Goal: Task Accomplishment & Management: Manage account settings

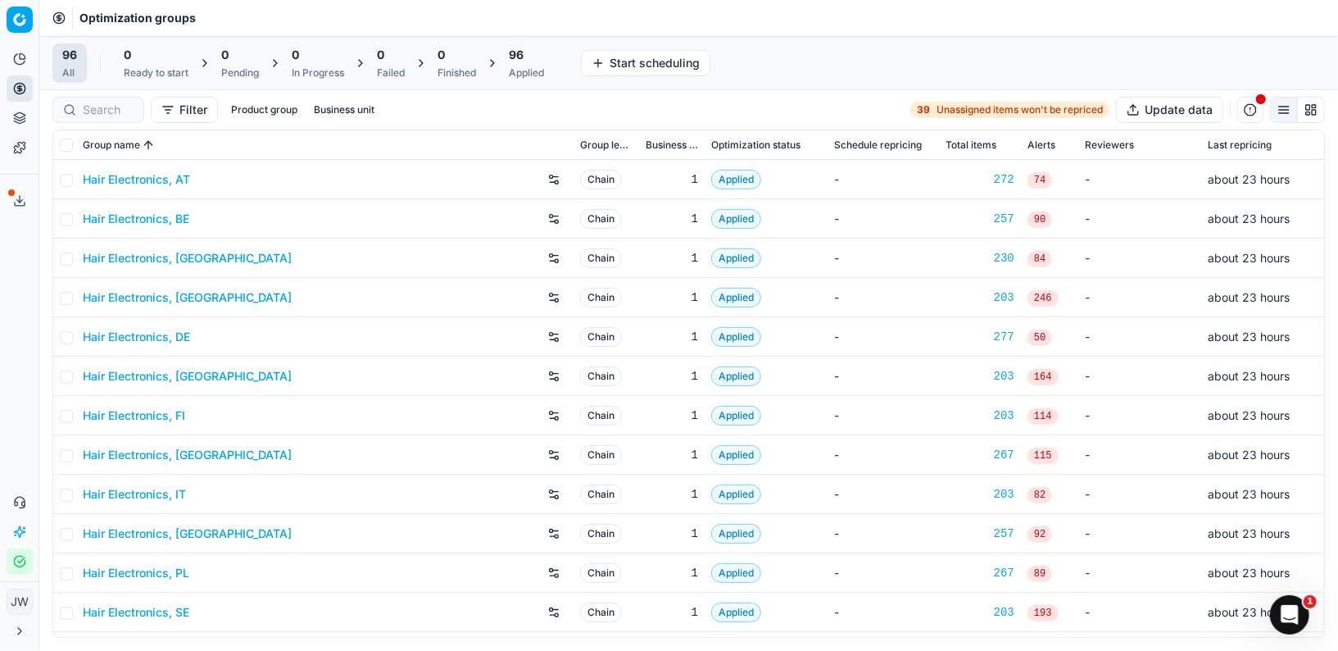
click at [98, 121] on div "Filter Product group Business unit 39 Unassigned items won't be repriced Update…" at bounding box center [688, 109] width 1299 height 39
click at [98, 106] on input at bounding box center [172, 110] width 179 height 16
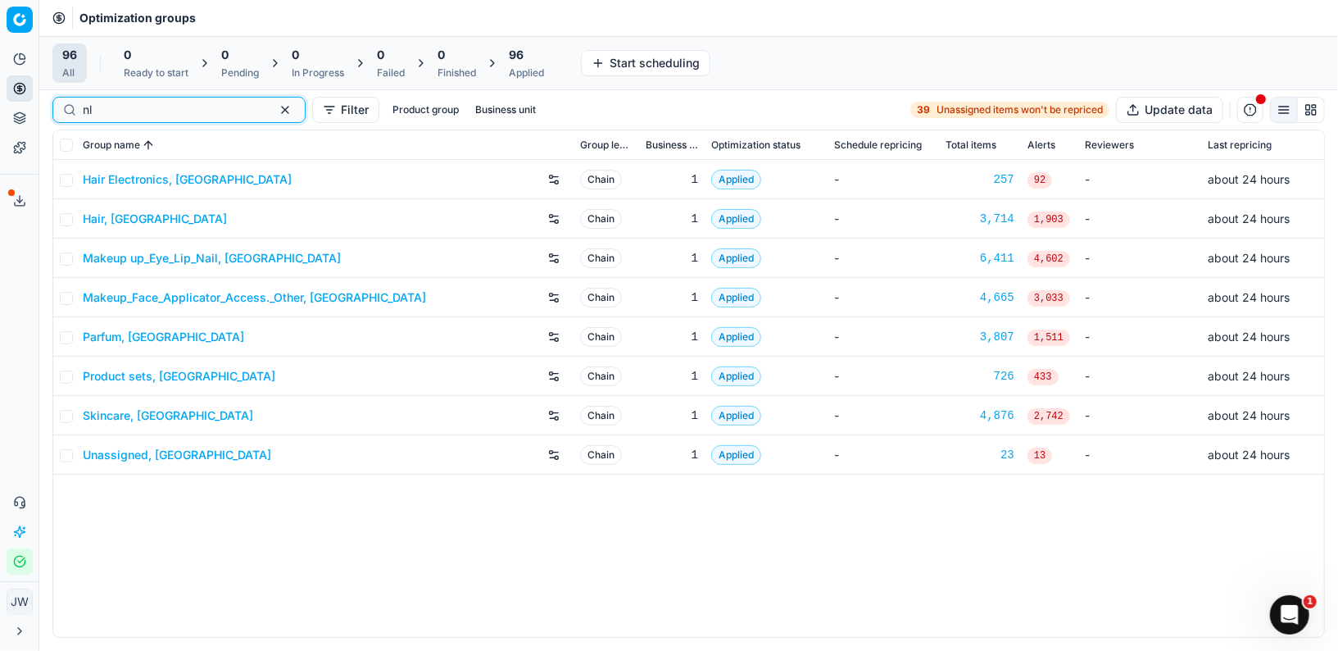
type input "nl"
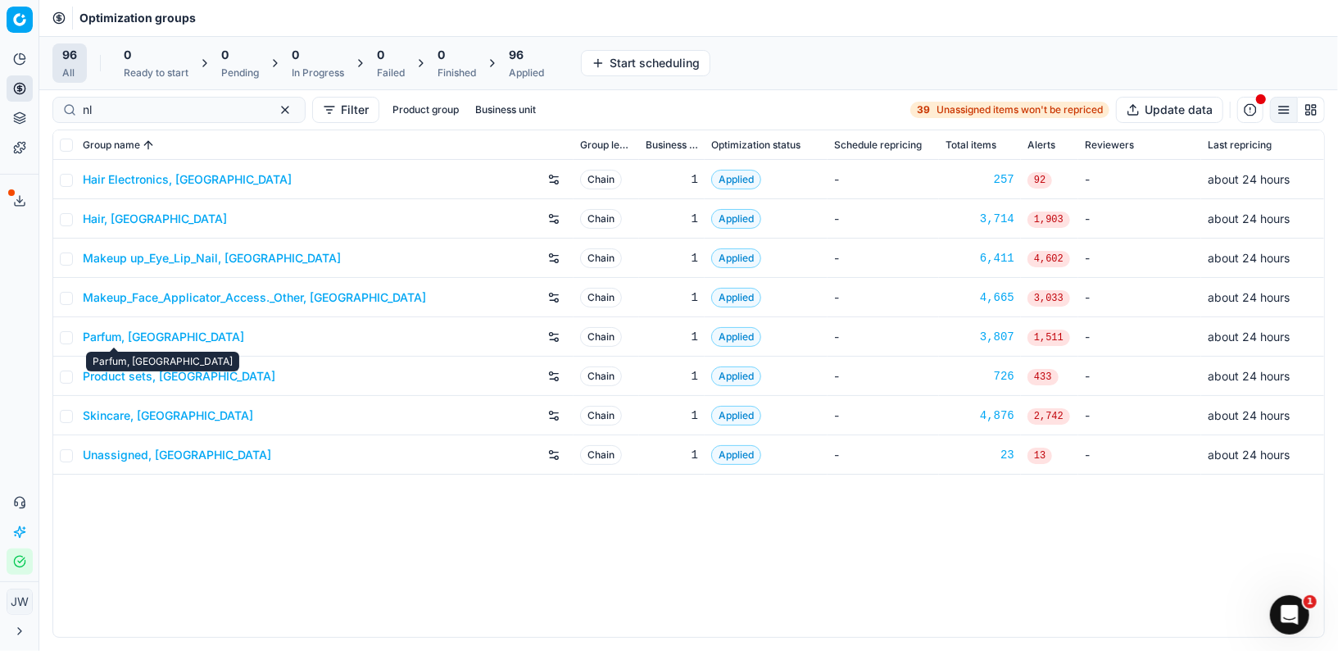
click at [111, 339] on link "Parfum, [GEOGRAPHIC_DATA]" at bounding box center [163, 337] width 161 height 16
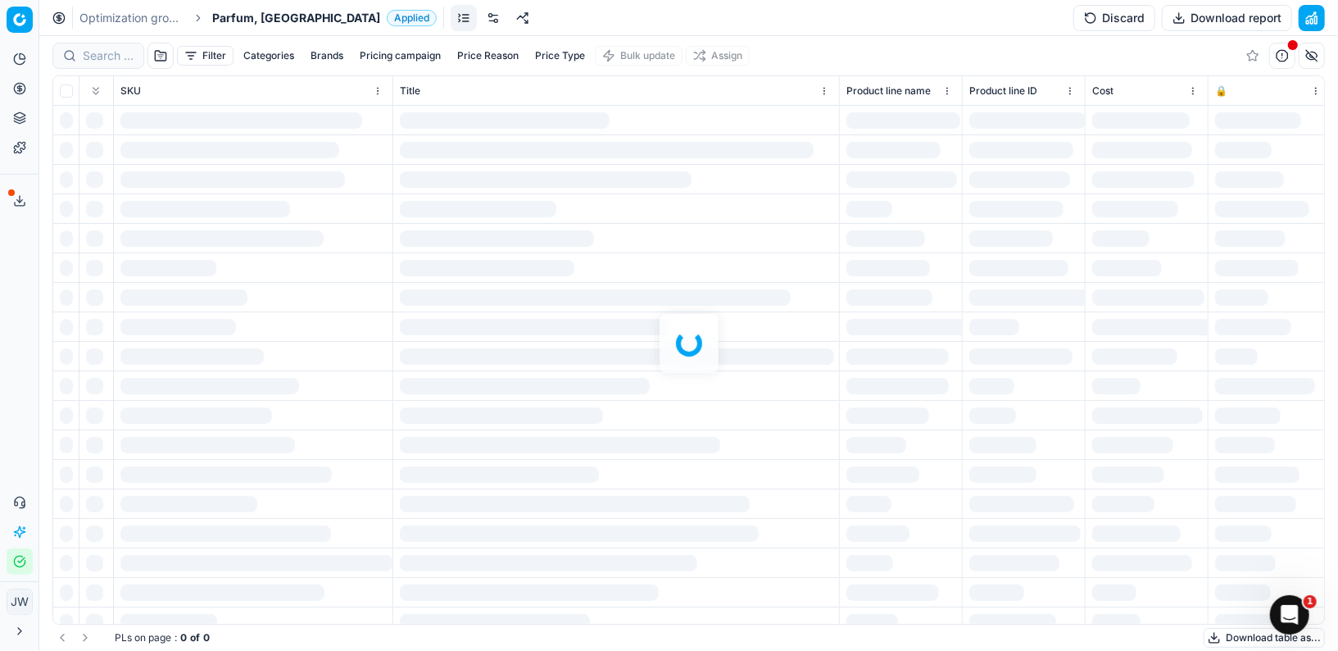
click at [480, 18] on link at bounding box center [493, 18] width 26 height 26
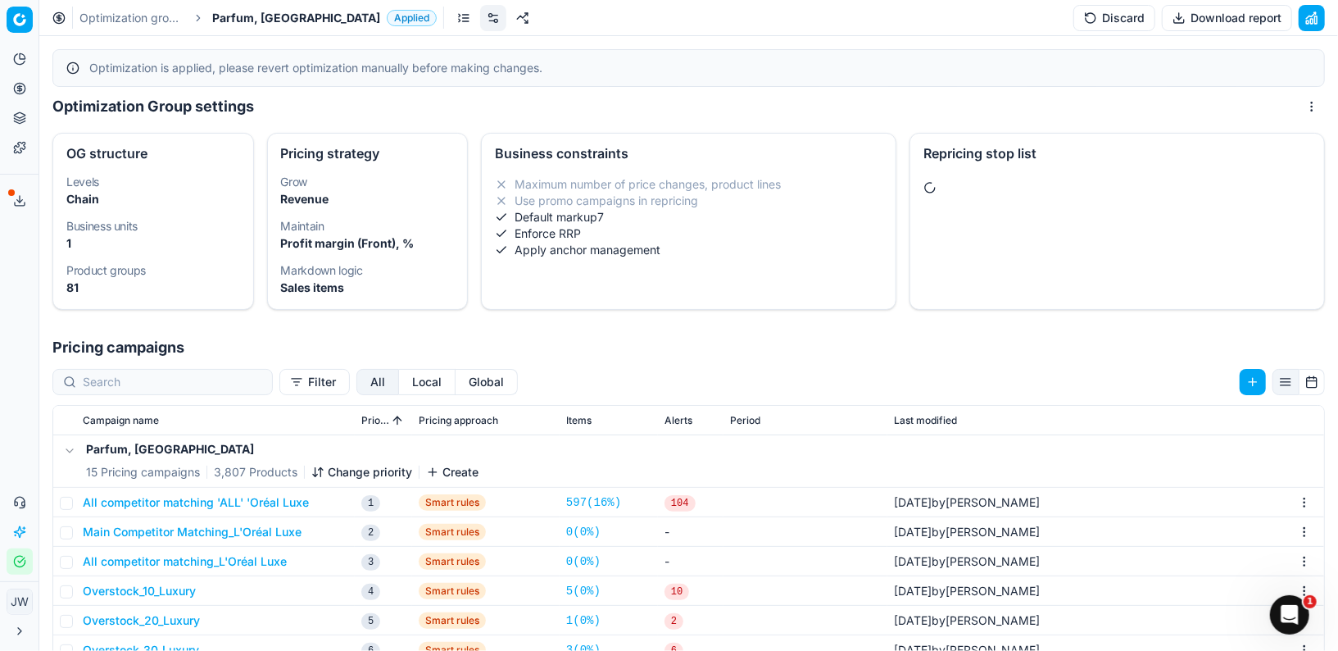
click at [399, 379] on button "Local" at bounding box center [427, 382] width 57 height 26
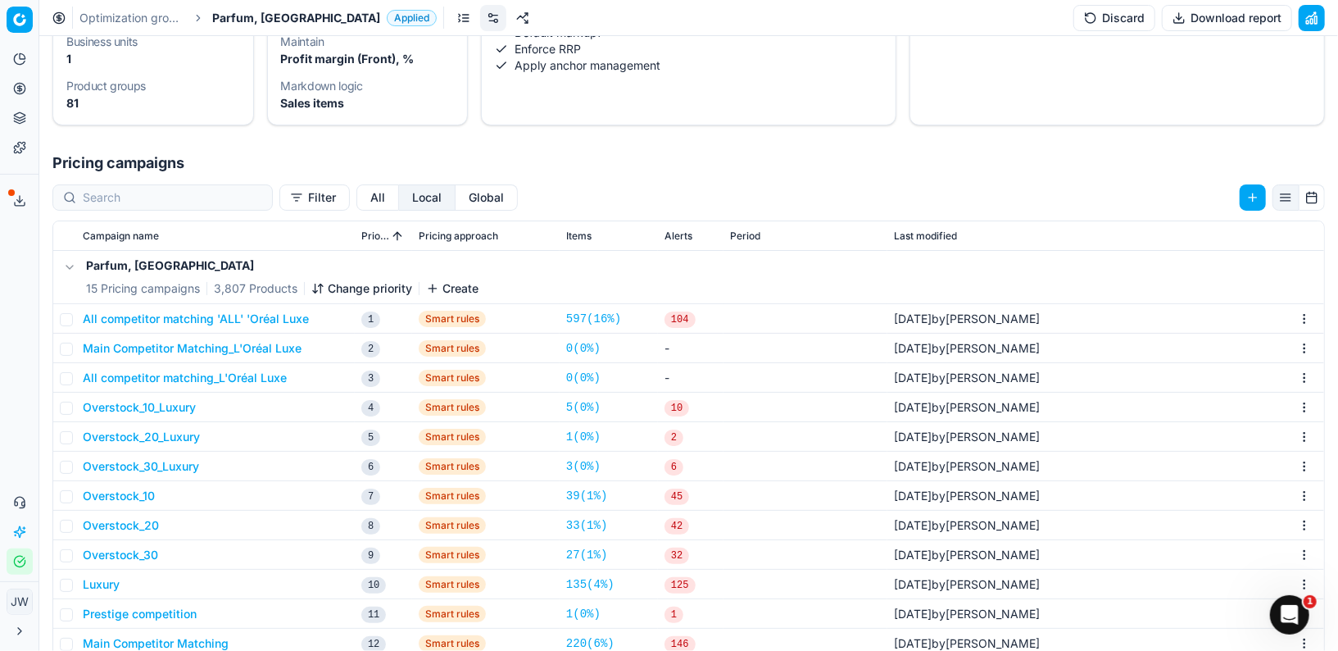
click at [191, 318] on button "All competitor matching 'ALL' 'Oréal Luxe" at bounding box center [196, 319] width 226 height 16
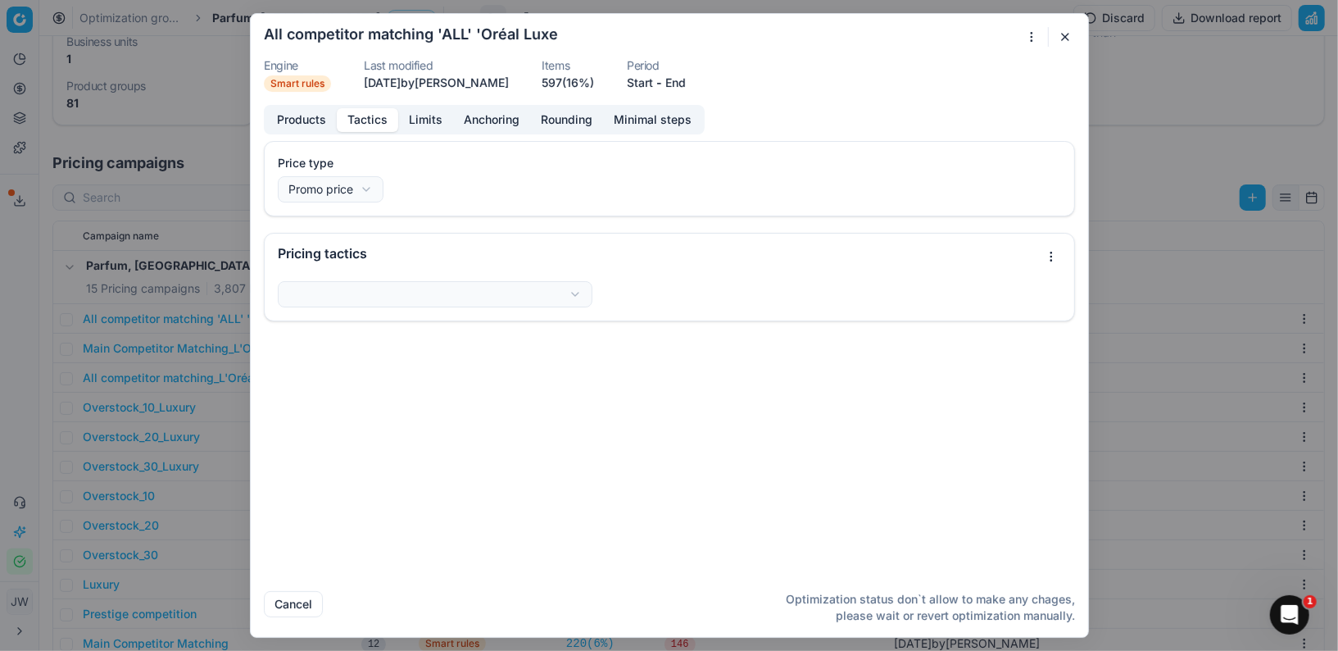
click at [366, 115] on button "Tactics" at bounding box center [367, 120] width 61 height 24
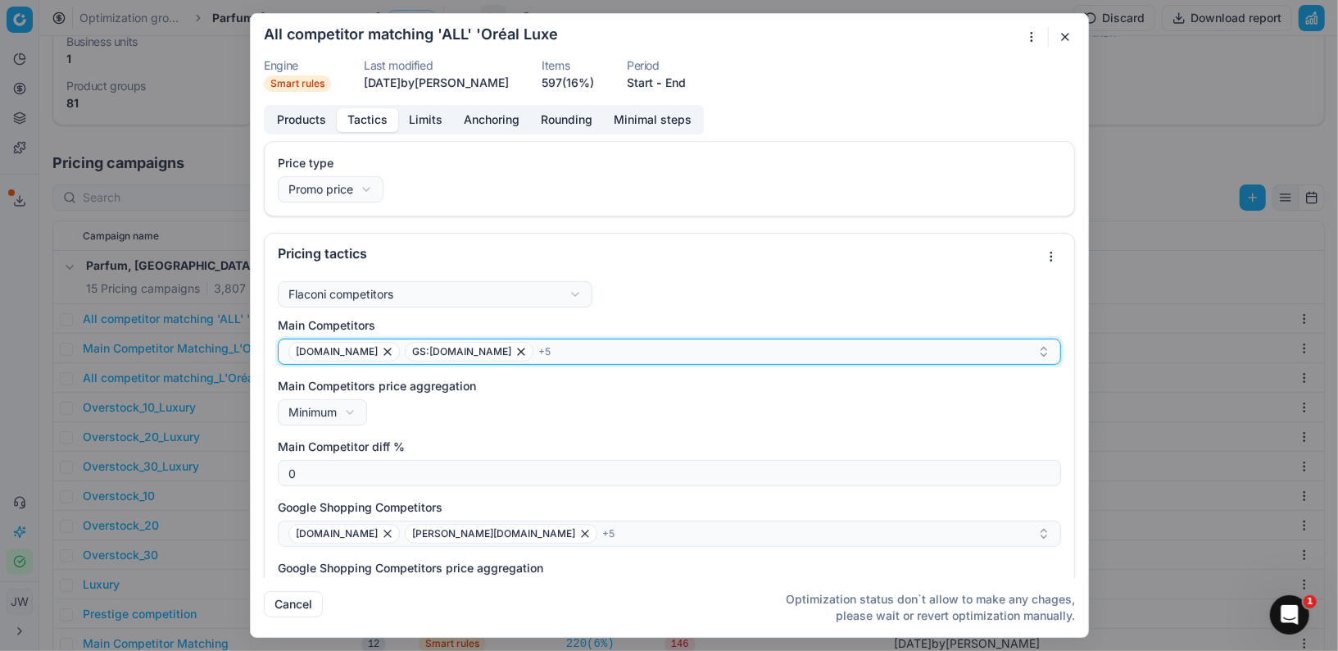
click at [606, 352] on div "[DOMAIN_NAME] GS:[DOMAIN_NAME] + 5" at bounding box center [662, 352] width 749 height 20
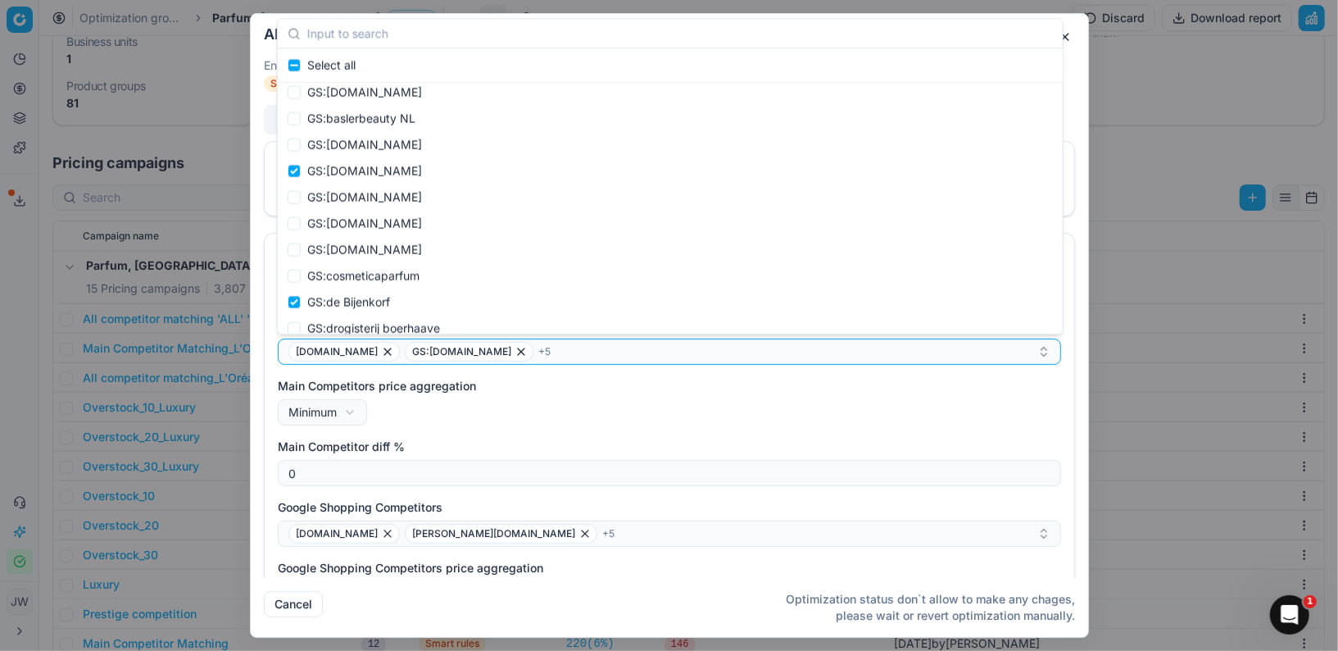
scroll to position [5527, 0]
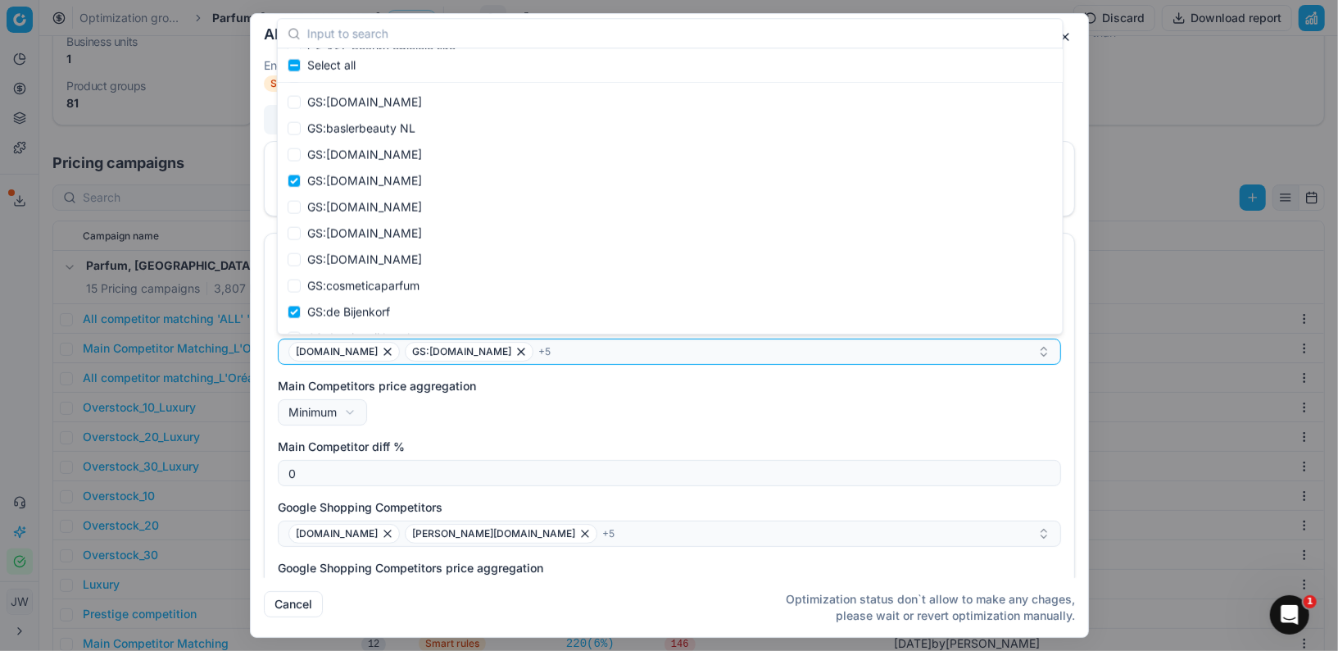
click at [1068, 39] on button "button" at bounding box center [1065, 37] width 20 height 20
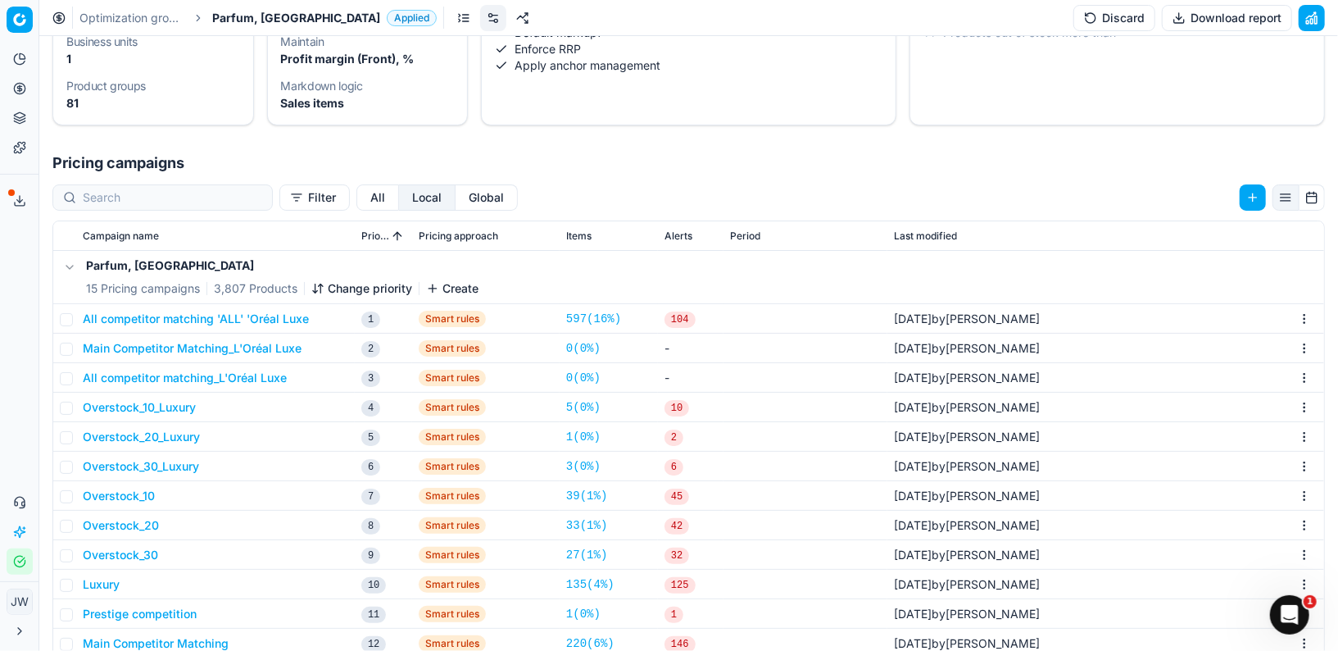
click at [206, 315] on button "All competitor matching 'ALL' 'Oréal Luxe" at bounding box center [196, 319] width 226 height 16
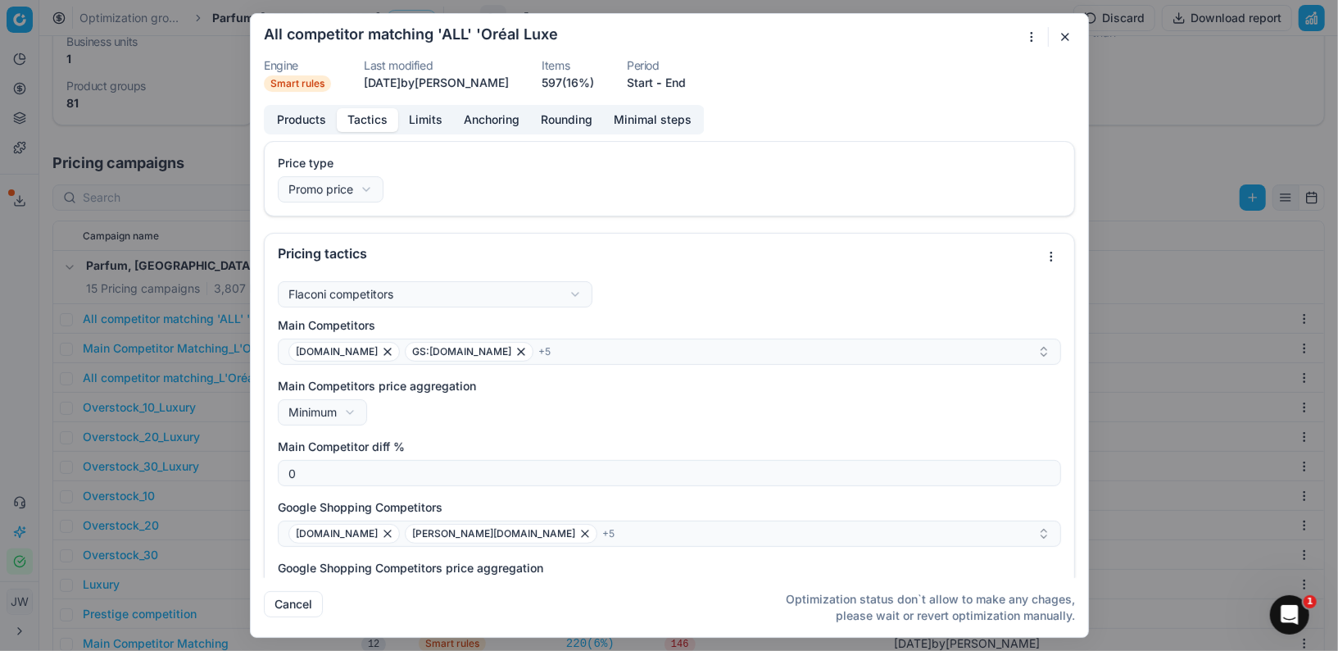
click at [368, 116] on button "Tactics" at bounding box center [367, 120] width 61 height 24
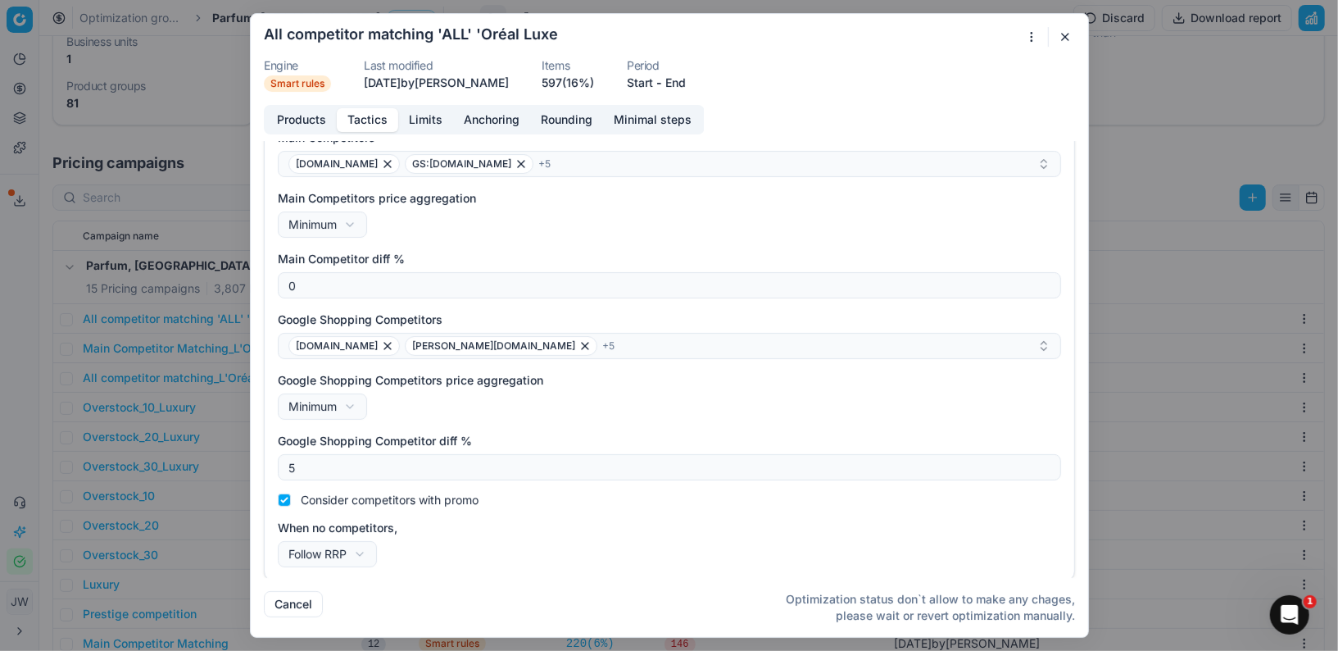
click at [1061, 34] on button "button" at bounding box center [1065, 37] width 20 height 20
